Goal: Task Accomplishment & Management: Manage account settings

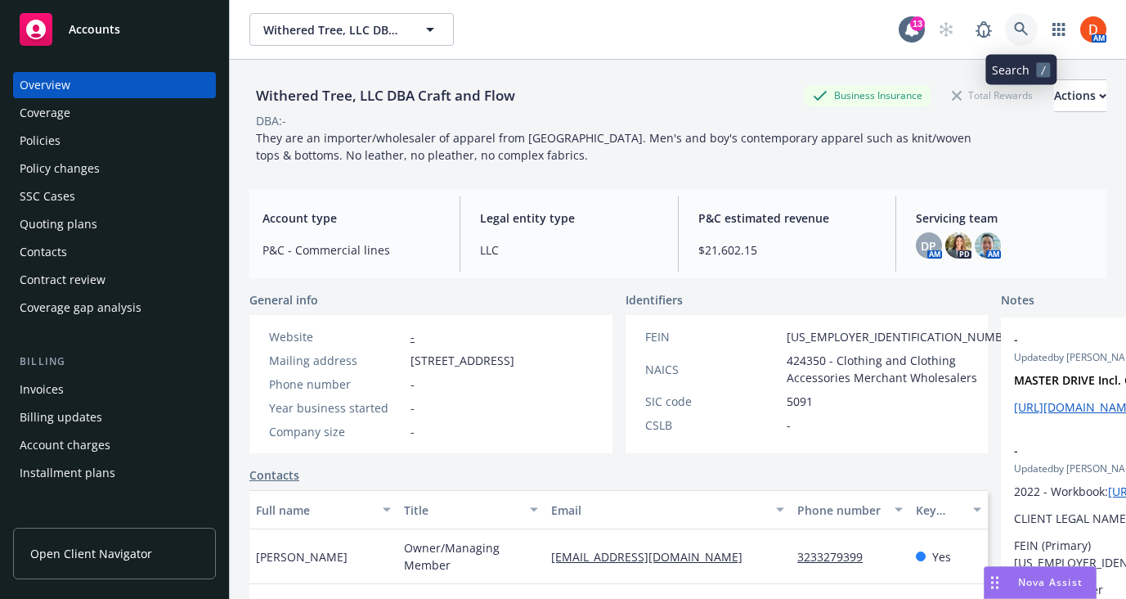
click at [1022, 27] on icon at bounding box center [1021, 29] width 15 height 15
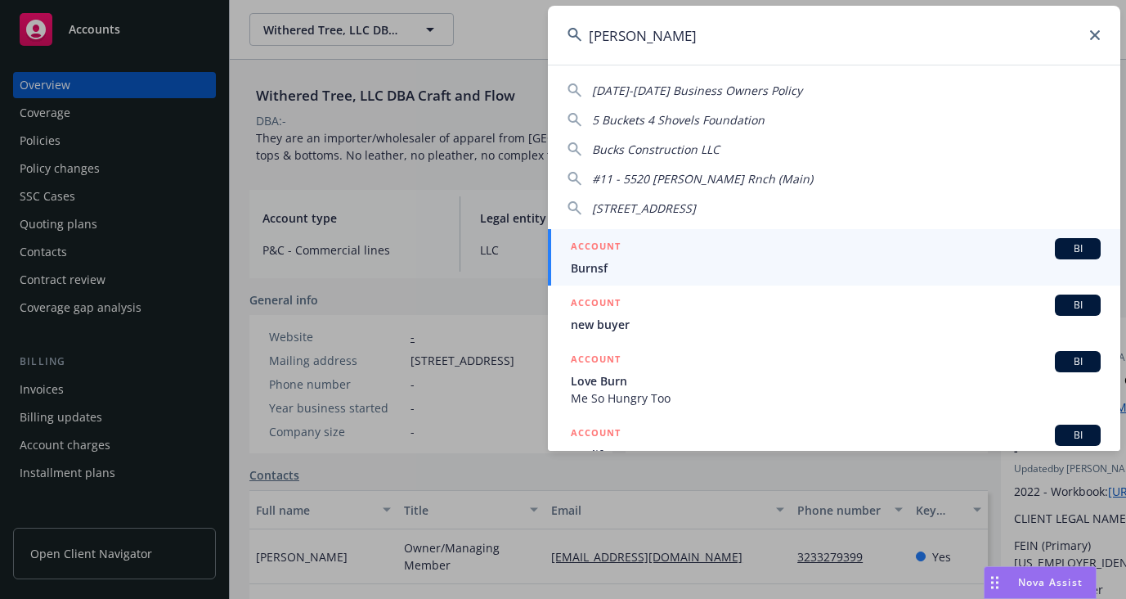
type input "[PERSON_NAME]"
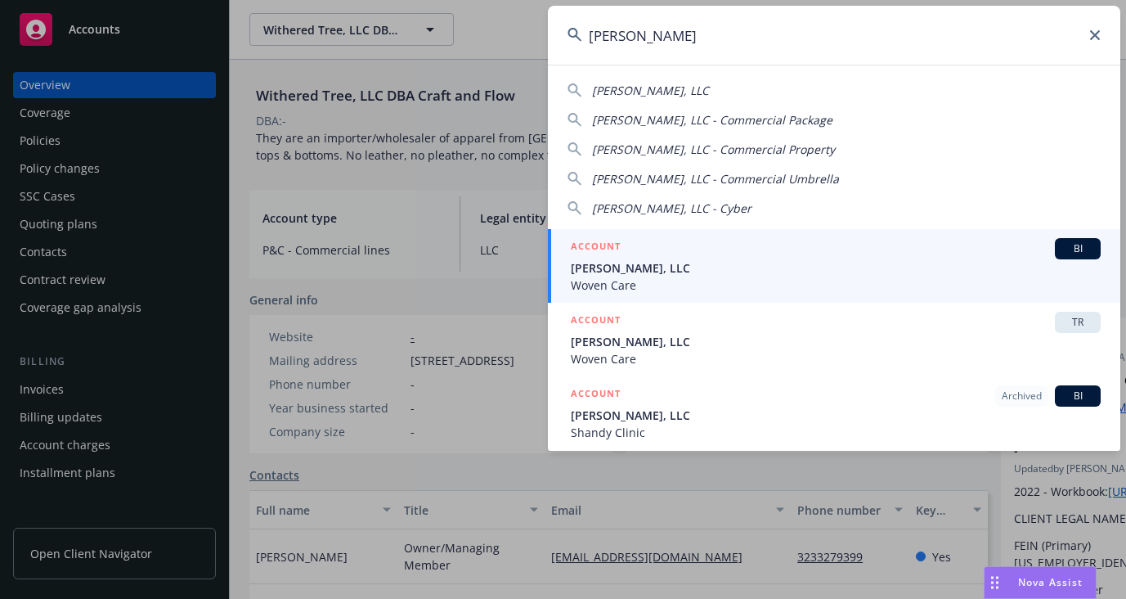
click at [839, 263] on span "[PERSON_NAME], LLC" at bounding box center [836, 267] width 530 height 17
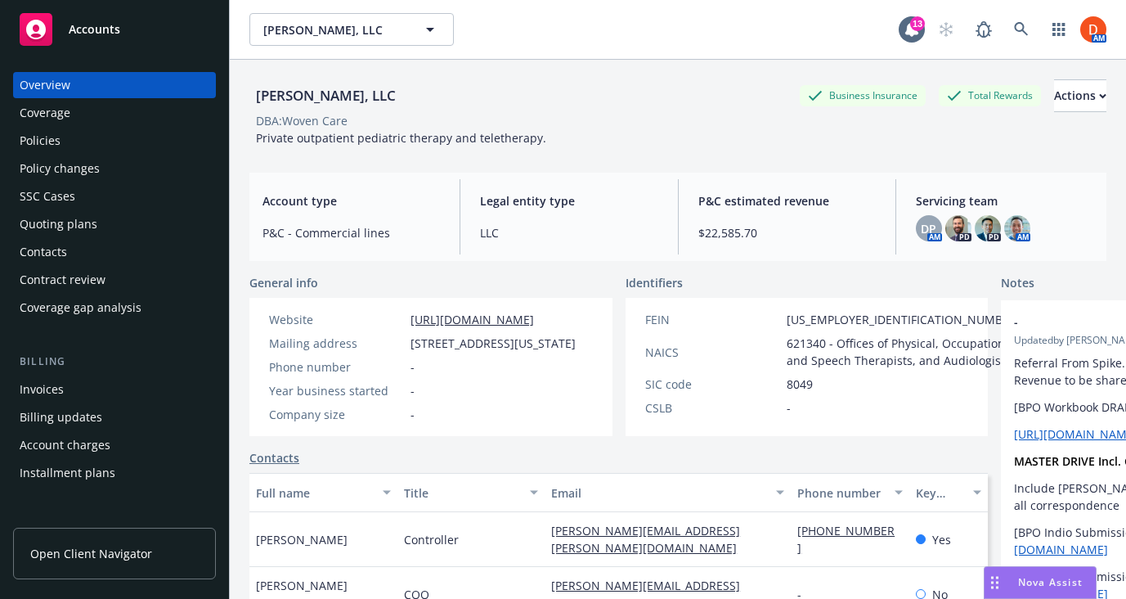
click at [157, 234] on div "Quoting plans" at bounding box center [115, 224] width 190 height 26
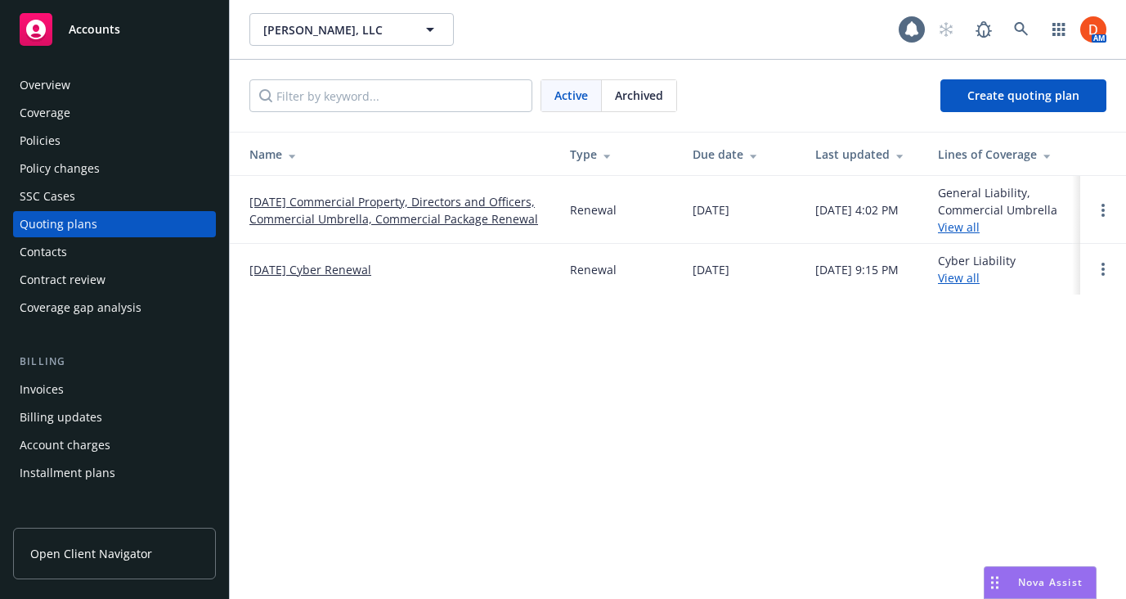
click at [404, 204] on link "[DATE] Commercial Property, Directors and Officers, Commercial Umbrella, Commer…" at bounding box center [396, 210] width 294 height 34
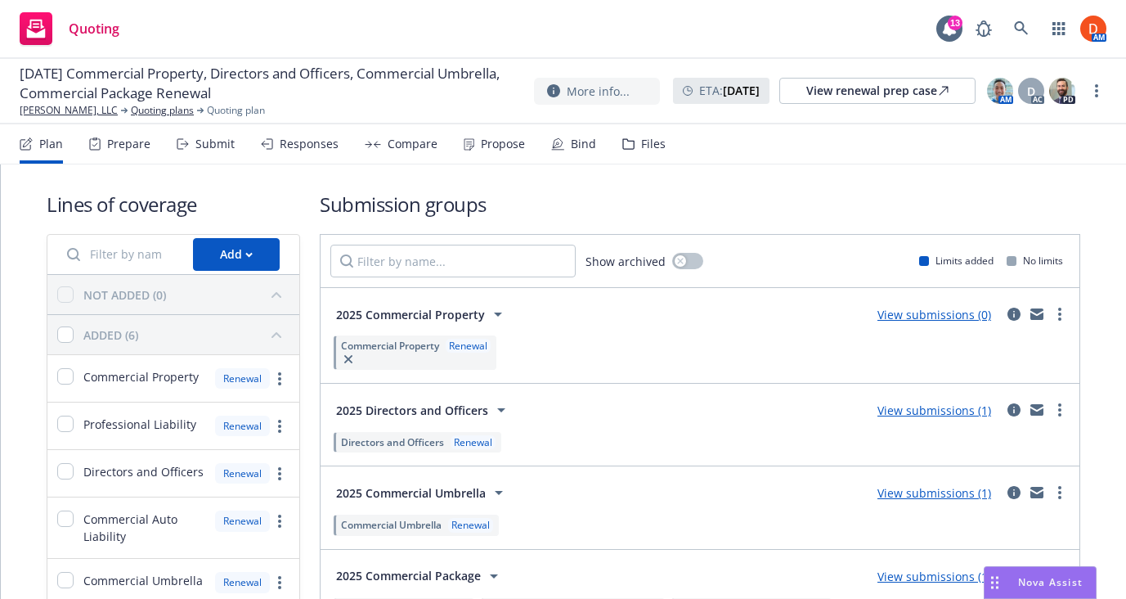
click at [1093, 102] on div "More info... ETA : August 24, 2025 View renewal prep case AM D AC PD" at bounding box center [820, 90] width 573 height 29
click at [1095, 94] on circle "more" at bounding box center [1096, 95] width 3 height 3
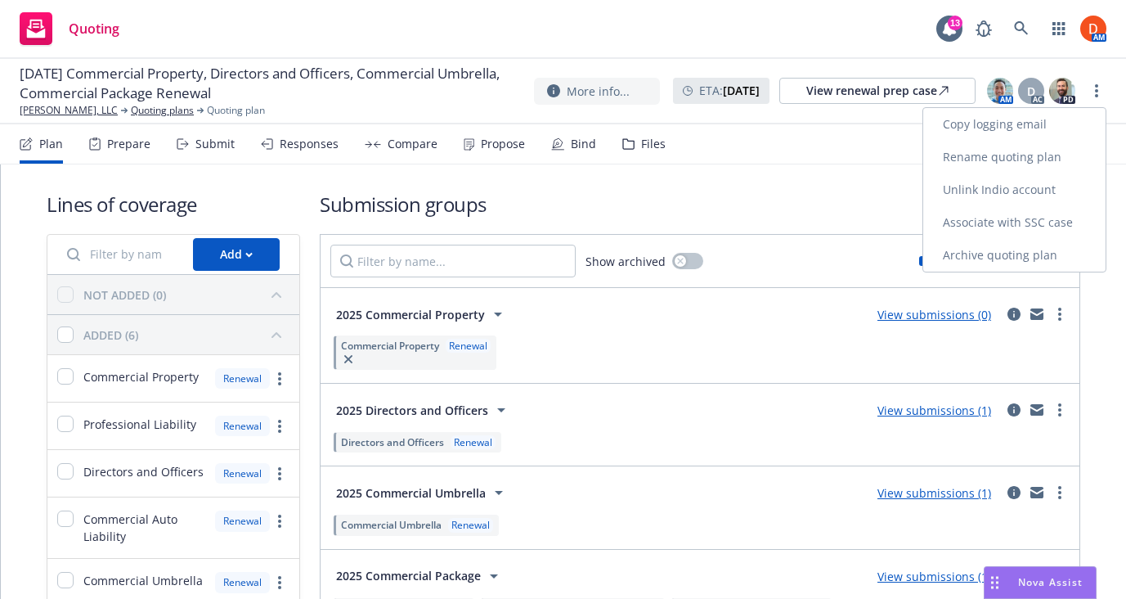
click at [1031, 251] on link "Archive quoting plan" at bounding box center [1014, 255] width 182 height 33
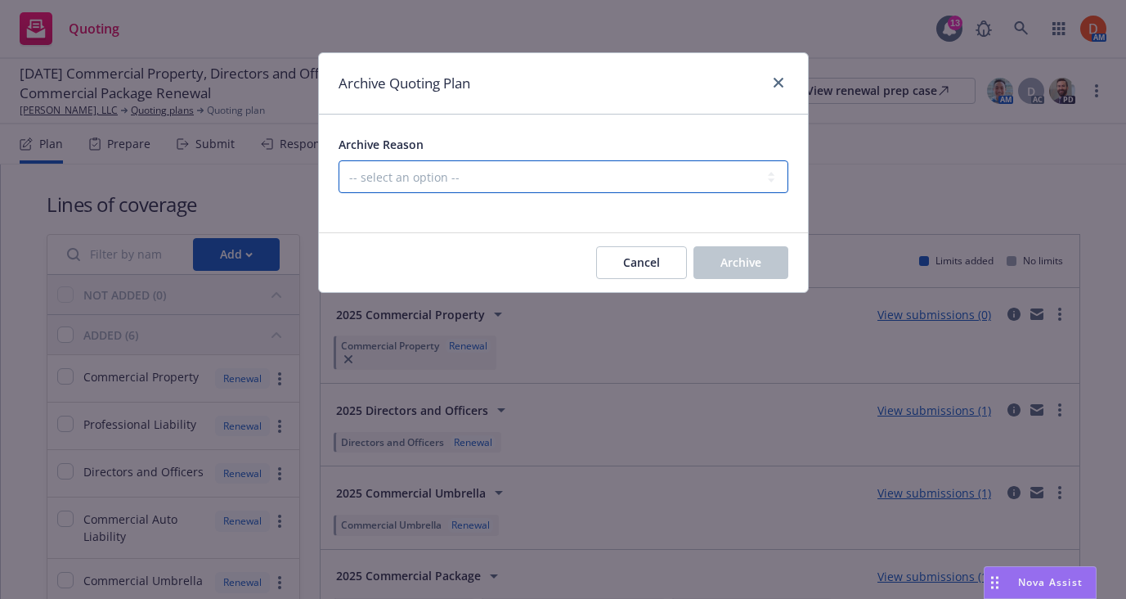
click at [752, 165] on select "-- select an option -- All policies in this renewal plan are auto-renewed Creat…" at bounding box center [564, 176] width 450 height 33
select select "ARCHIVED_RENEWAL_COMPLETED"
click at [339, 160] on select "-- select an option -- All policies in this renewal plan are auto-renewed Creat…" at bounding box center [564, 176] width 450 height 33
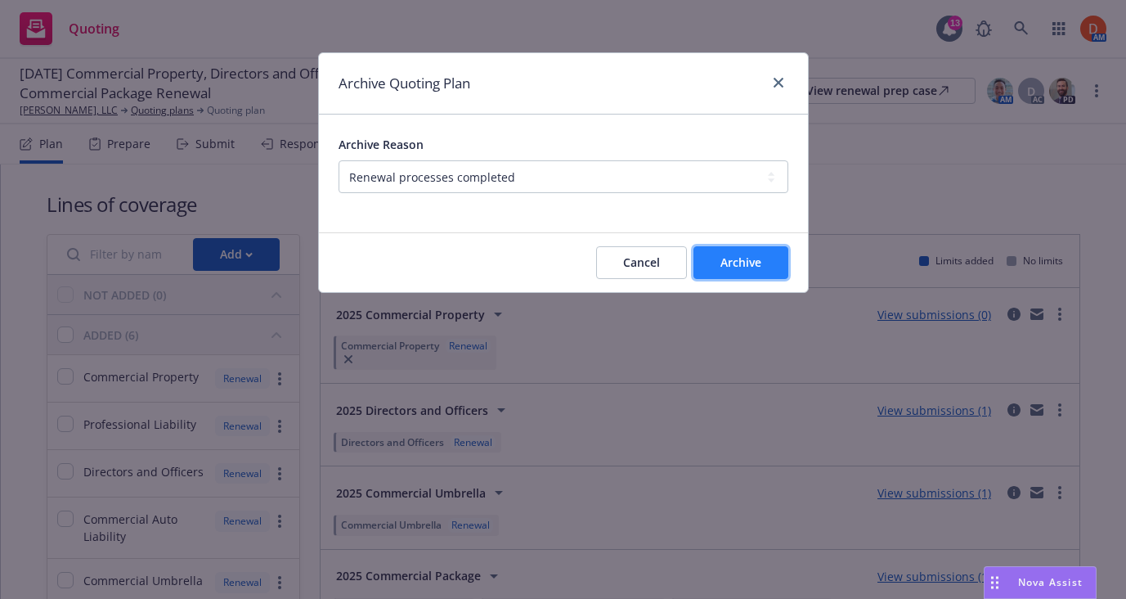
click at [721, 255] on span "Archive" at bounding box center [741, 262] width 41 height 16
